Goal: Transaction & Acquisition: Purchase product/service

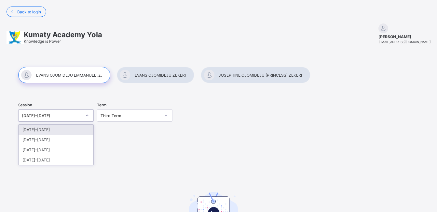
click at [86, 115] on icon at bounding box center [87, 115] width 4 height 7
click at [154, 79] on div at bounding box center [155, 75] width 77 height 16
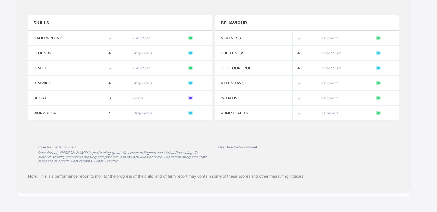
scroll to position [652, 0]
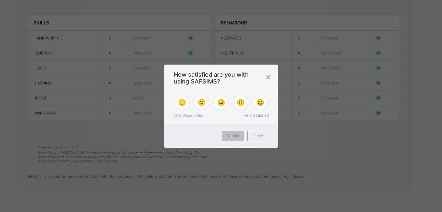
drag, startPoint x: 439, startPoint y: 45, endPoint x: 443, endPoint y: 192, distance: 146.9
click at [269, 77] on div "×" at bounding box center [268, 76] width 6 height 11
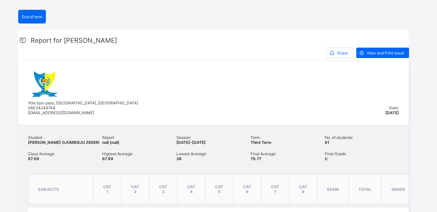
scroll to position [123, 0]
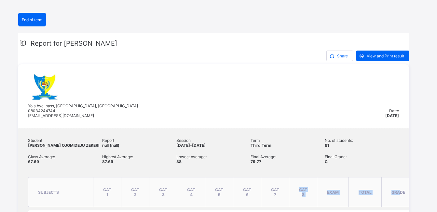
drag, startPoint x: 380, startPoint y: 193, endPoint x: 275, endPoint y: 184, distance: 105.5
click at [275, 184] on tr "subjects CAT 1 CAT 2 CAT 3 CAT 4 CAT 5 CAT 6 CAT 7 CAT 8 EXAM total grade comme…" at bounding box center [242, 192] width 428 height 30
drag, startPoint x: 275, startPoint y: 184, endPoint x: 164, endPoint y: 94, distance: 143.0
click at [164, 94] on div "Yola bye-pass, Yola south, Adamawa State 08034244744 kumatyacademyyola@gmail.com" at bounding box center [206, 96] width 357 height 44
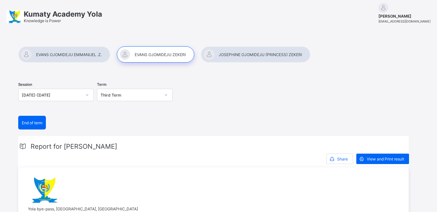
scroll to position [0, 0]
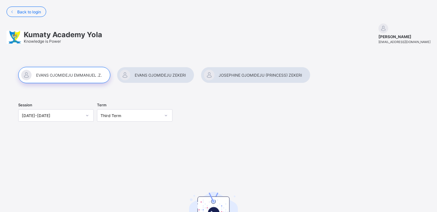
click at [72, 76] on div at bounding box center [64, 75] width 92 height 16
click at [144, 77] on div at bounding box center [155, 75] width 77 height 16
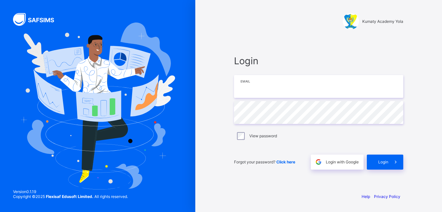
type input "**********"
click at [285, 161] on span "Click here" at bounding box center [285, 161] width 19 height 5
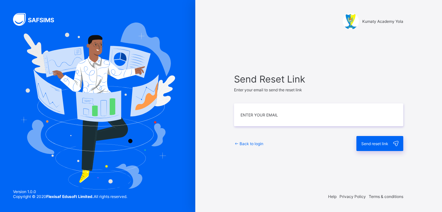
type input "**********"
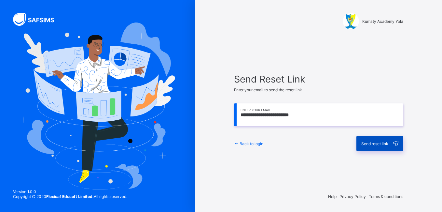
click at [369, 143] on span "Send reset link" at bounding box center [374, 143] width 27 height 5
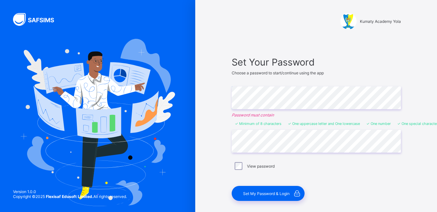
click at [350, 161] on div "View password" at bounding box center [316, 166] width 169 height 14
click at [388, 174] on div "Set Your Password Choose a password to start/continue using the app Enter Passw…" at bounding box center [316, 128] width 169 height 144
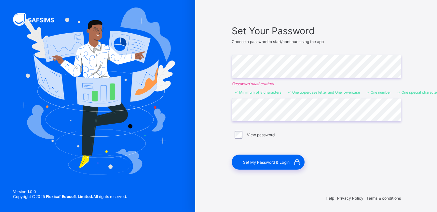
scroll to position [33, 0]
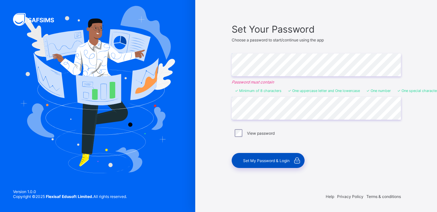
click at [263, 162] on span "Set My Password & Login" at bounding box center [266, 160] width 47 height 5
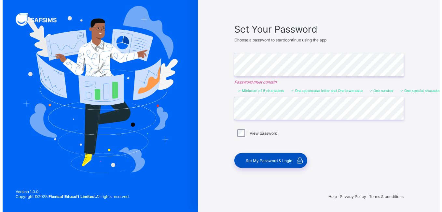
scroll to position [0, 0]
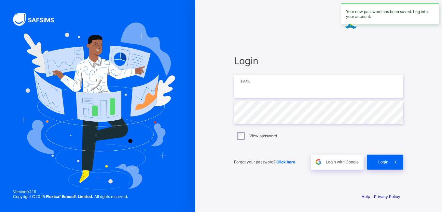
type input "**********"
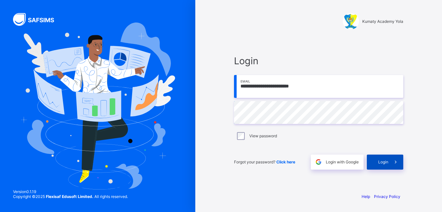
click at [386, 162] on span "Login" at bounding box center [383, 161] width 10 height 5
click at [385, 160] on span "Login" at bounding box center [383, 161] width 10 height 5
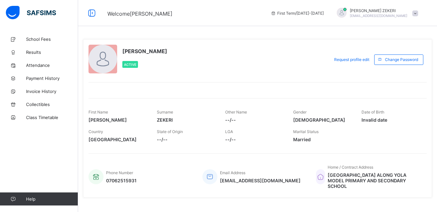
scroll to position [6, 0]
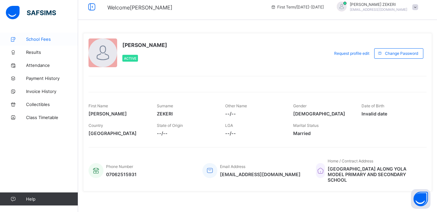
drag, startPoint x: 439, startPoint y: 111, endPoint x: 32, endPoint y: 39, distance: 412.5
click at [32, 39] on span "School Fees" at bounding box center [52, 38] width 52 height 5
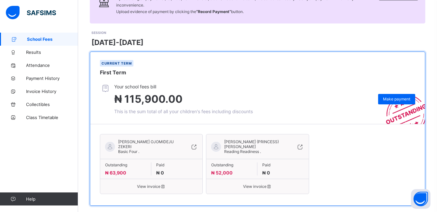
scroll to position [77, 0]
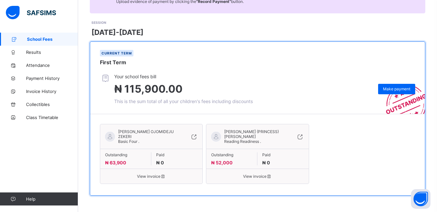
click at [133, 152] on span "Outstanding" at bounding box center [125, 154] width 41 height 5
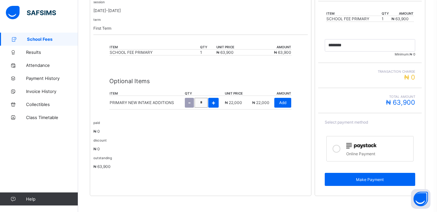
scroll to position [159, 0]
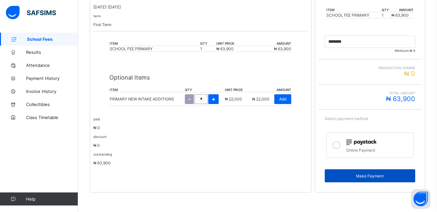
click at [381, 177] on span "Make Payment" at bounding box center [370, 175] width 81 height 5
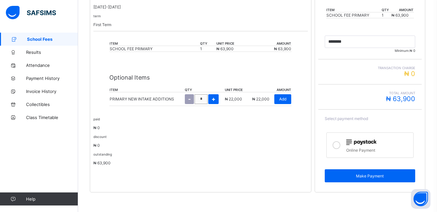
click at [340, 145] on icon at bounding box center [337, 145] width 8 height 8
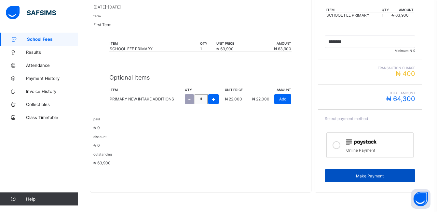
click at [372, 177] on span "Make Payment" at bounding box center [370, 175] width 81 height 5
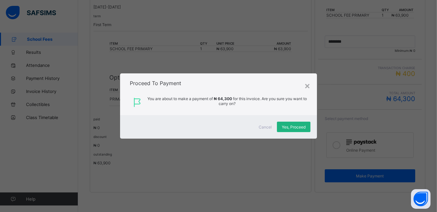
click at [296, 128] on span "Yes, Proceed" at bounding box center [294, 126] width 24 height 5
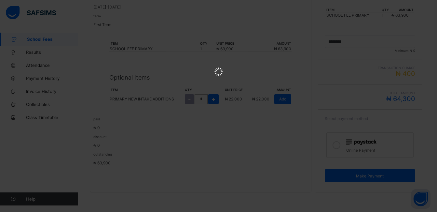
scroll to position [0, 0]
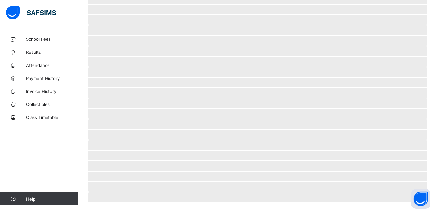
scroll to position [37, 0]
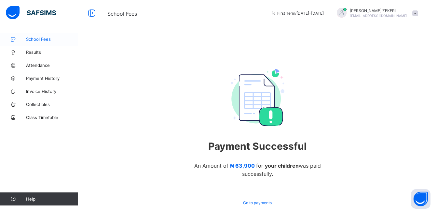
click at [34, 39] on span "School Fees" at bounding box center [52, 38] width 52 height 5
